Goal: Information Seeking & Learning: Learn about a topic

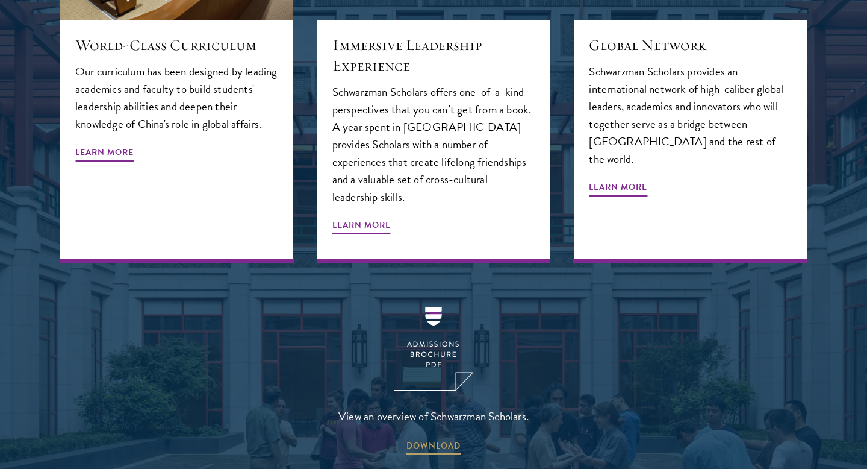
scroll to position [1584, 0]
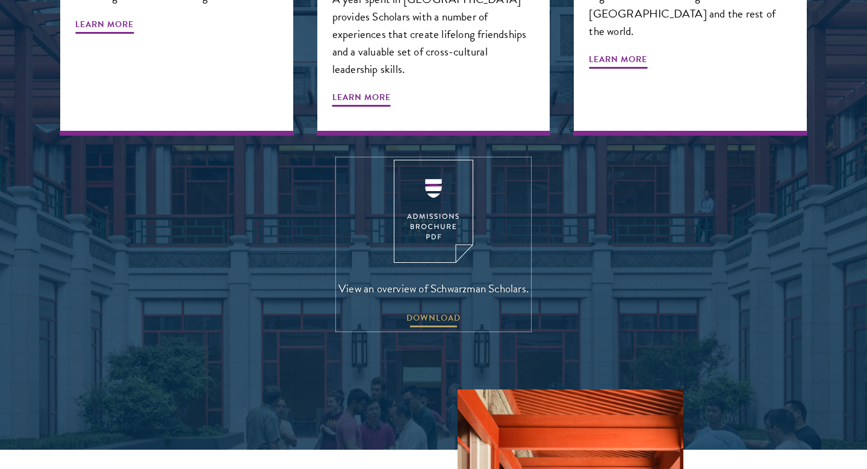
click at [428, 310] on span "DOWNLOAD" at bounding box center [434, 319] width 54 height 19
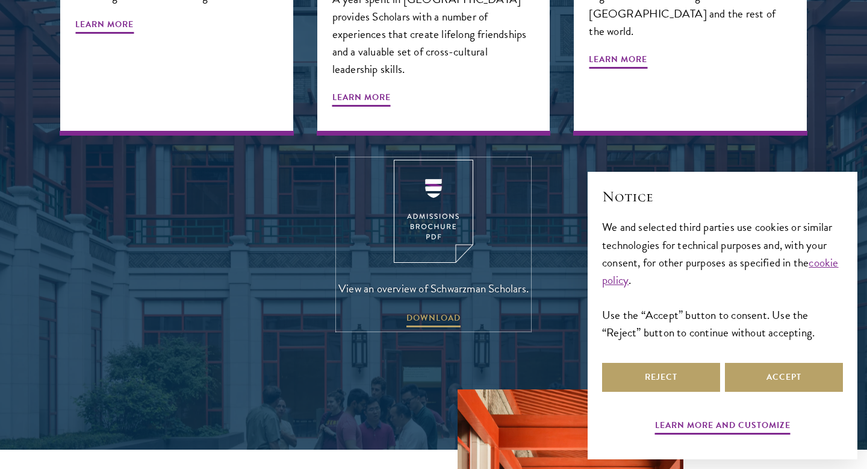
click at [432, 192] on img at bounding box center [434, 211] width 80 height 103
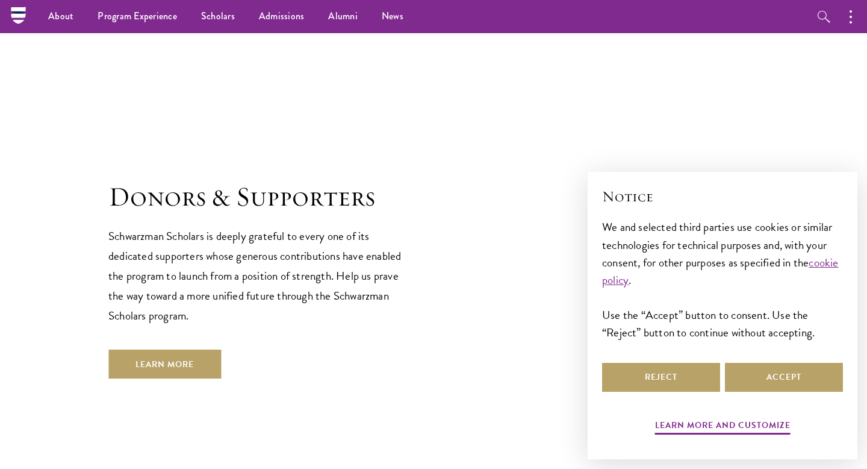
scroll to position [3360, 0]
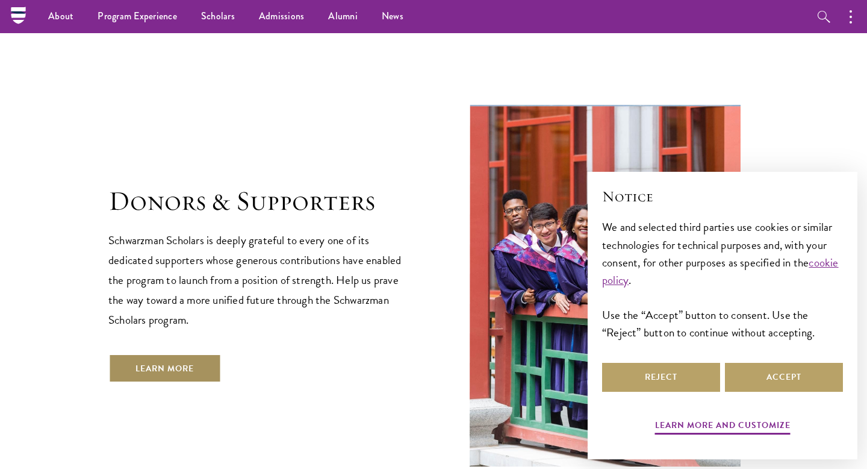
click at [200, 354] on link "Learn More" at bounding box center [164, 368] width 113 height 29
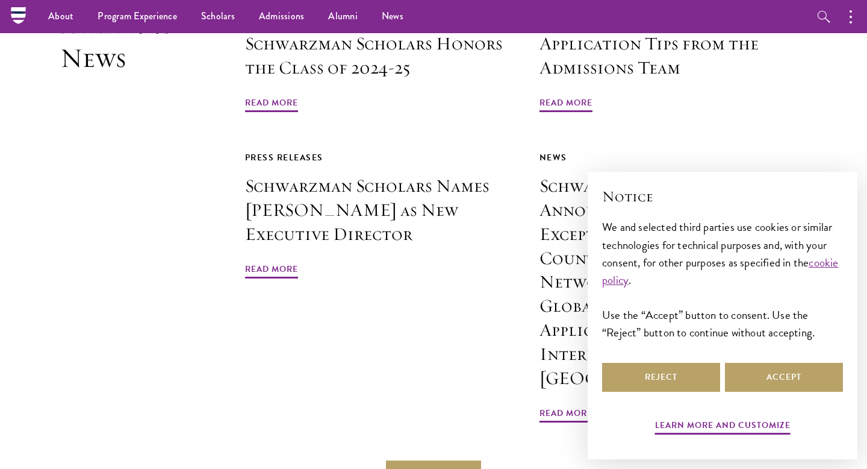
scroll to position [2899, 0]
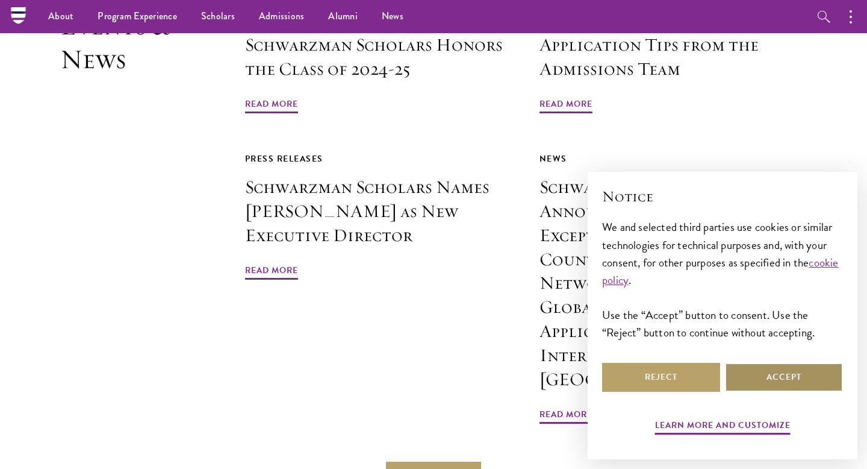
click at [751, 366] on button "Accept" at bounding box center [784, 377] width 118 height 29
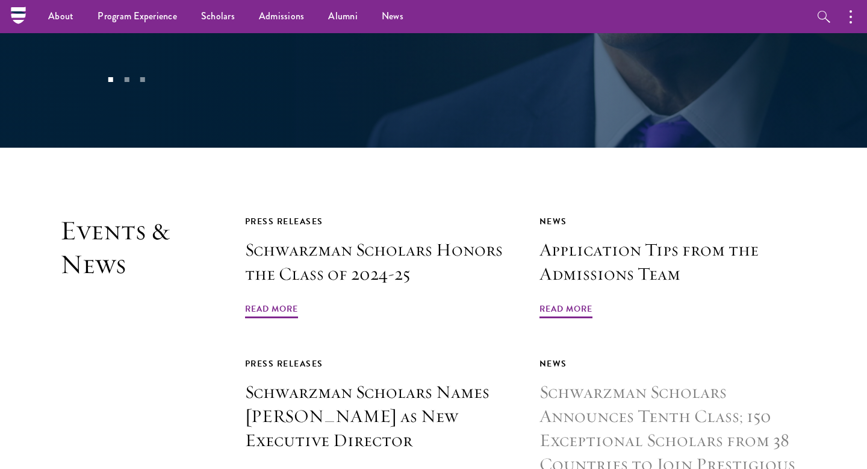
scroll to position [2692, 0]
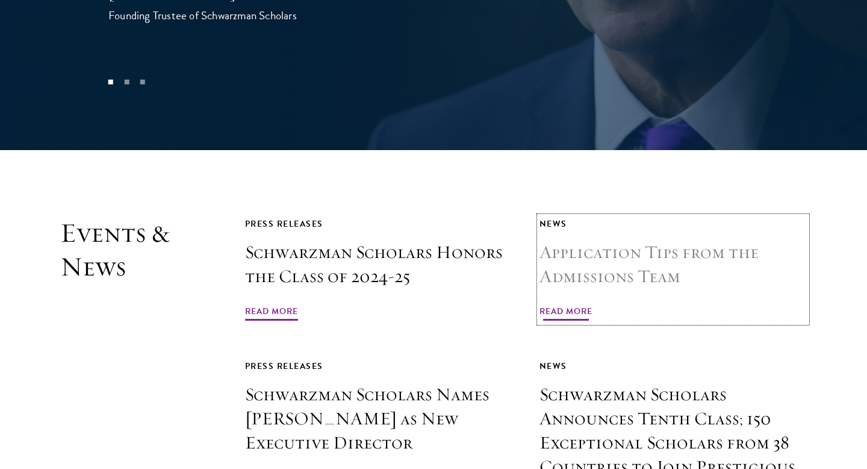
click at [675, 240] on h3 "Application Tips from the Admissions Team" at bounding box center [673, 264] width 267 height 48
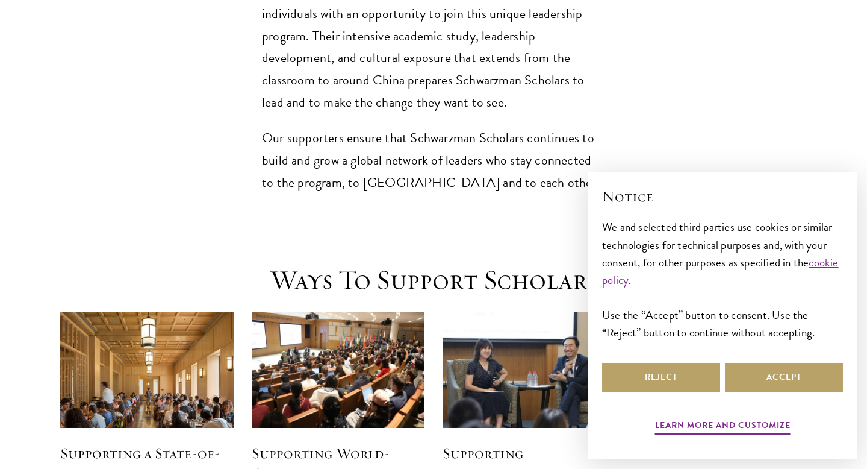
scroll to position [1537, 0]
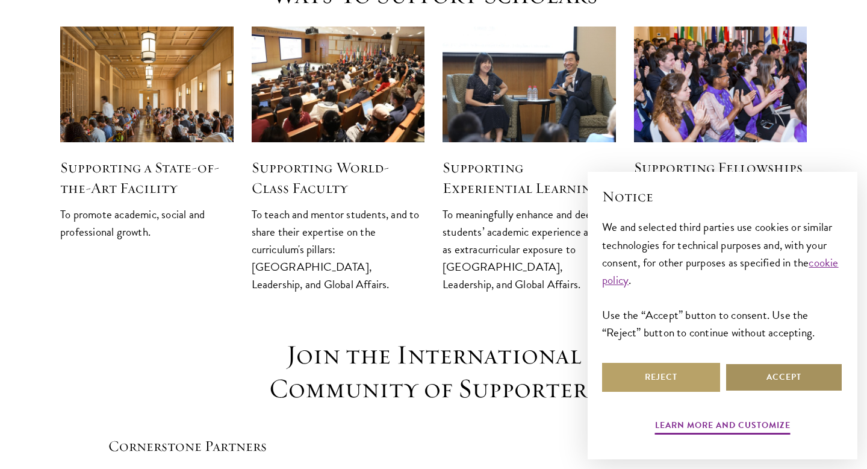
click at [744, 375] on button "Accept" at bounding box center [784, 377] width 118 height 29
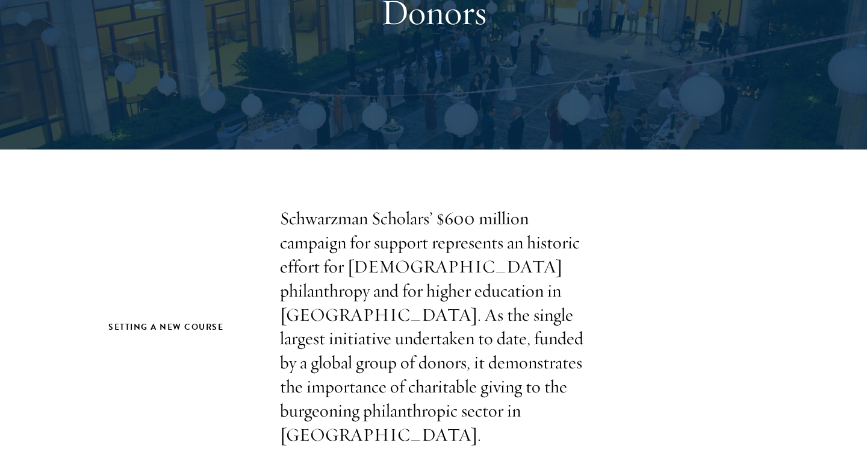
scroll to position [246, 0]
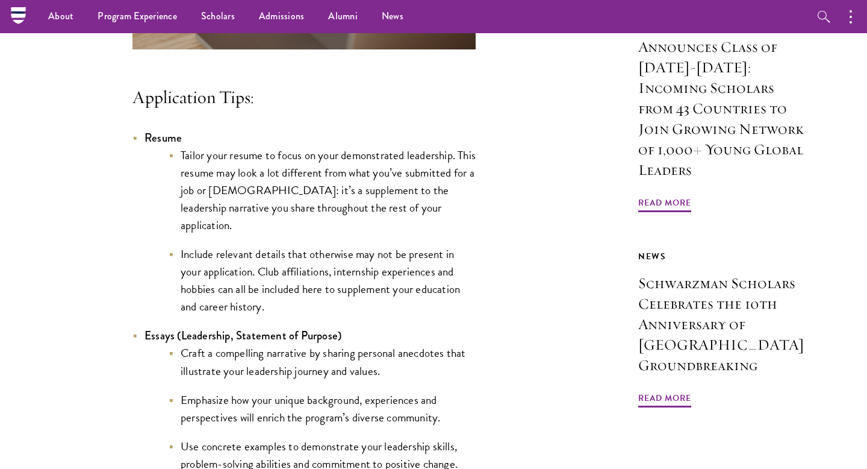
scroll to position [583, 0]
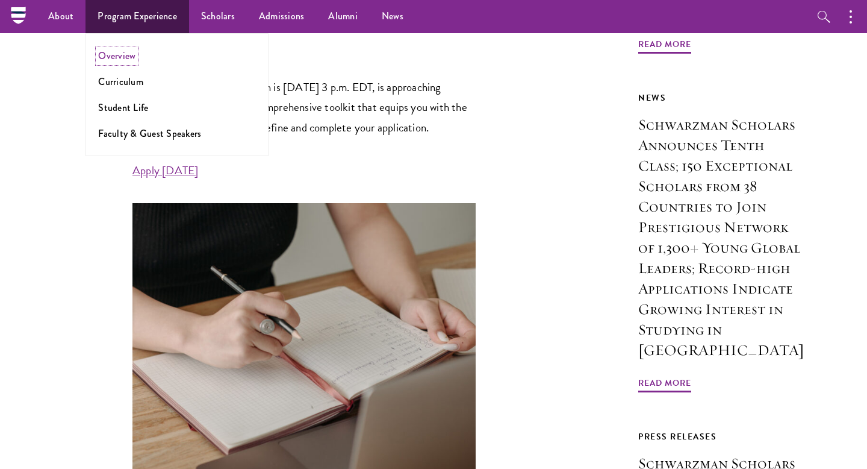
click at [123, 61] on link "Overview" at bounding box center [116, 56] width 37 height 14
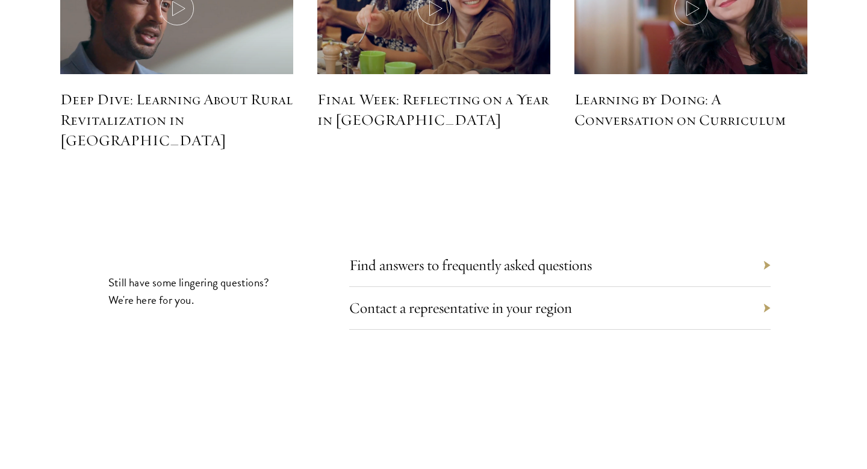
scroll to position [5608, 0]
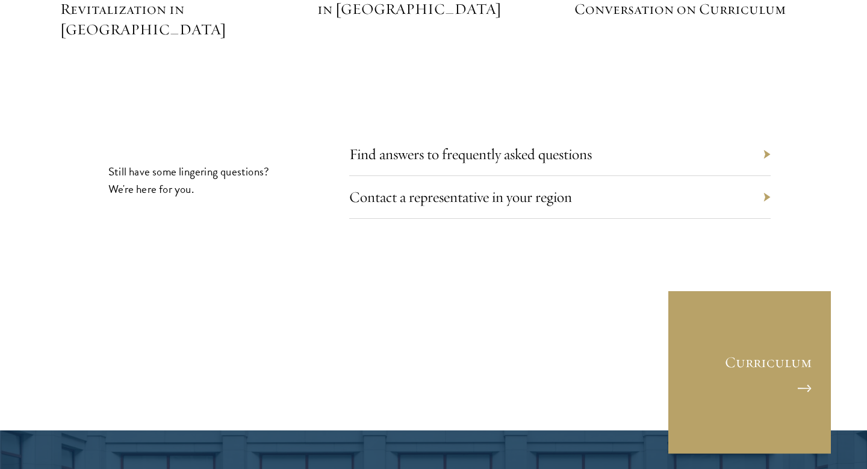
click at [440, 133] on div "Find answers to frequently asked questions" at bounding box center [560, 154] width 422 height 43
click at [765, 133] on div "Find answers to frequently asked questions" at bounding box center [560, 154] width 422 height 43
click at [771, 142] on section "Still have some lingering questions? We're here for you. Find answers to freque…" at bounding box center [433, 250] width 867 height 216
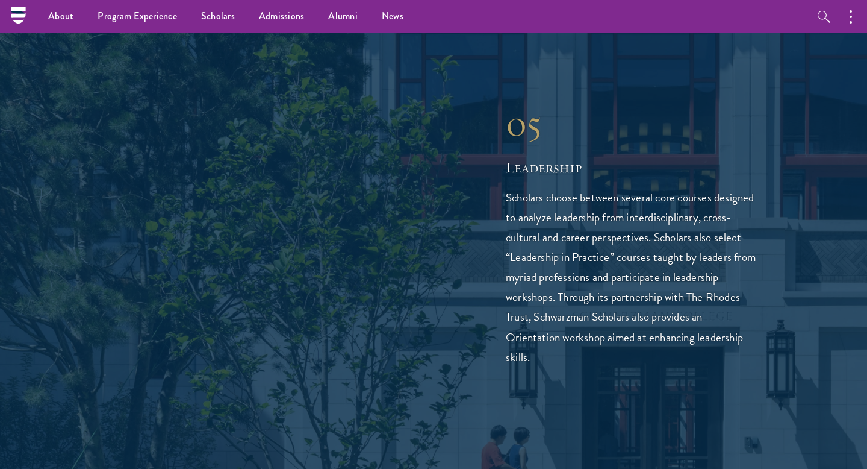
scroll to position [2891, 0]
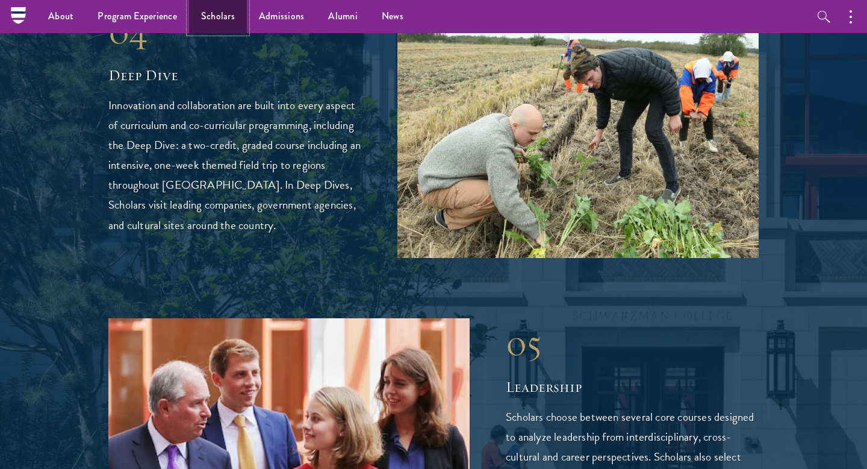
click at [222, 11] on link "Scholars" at bounding box center [218, 16] width 58 height 33
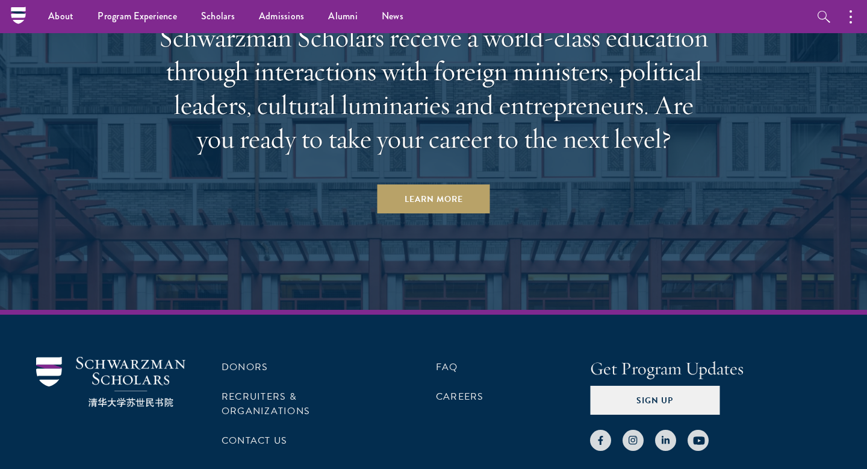
scroll to position [3648, 0]
